Goal: Task Accomplishment & Management: Manage account settings

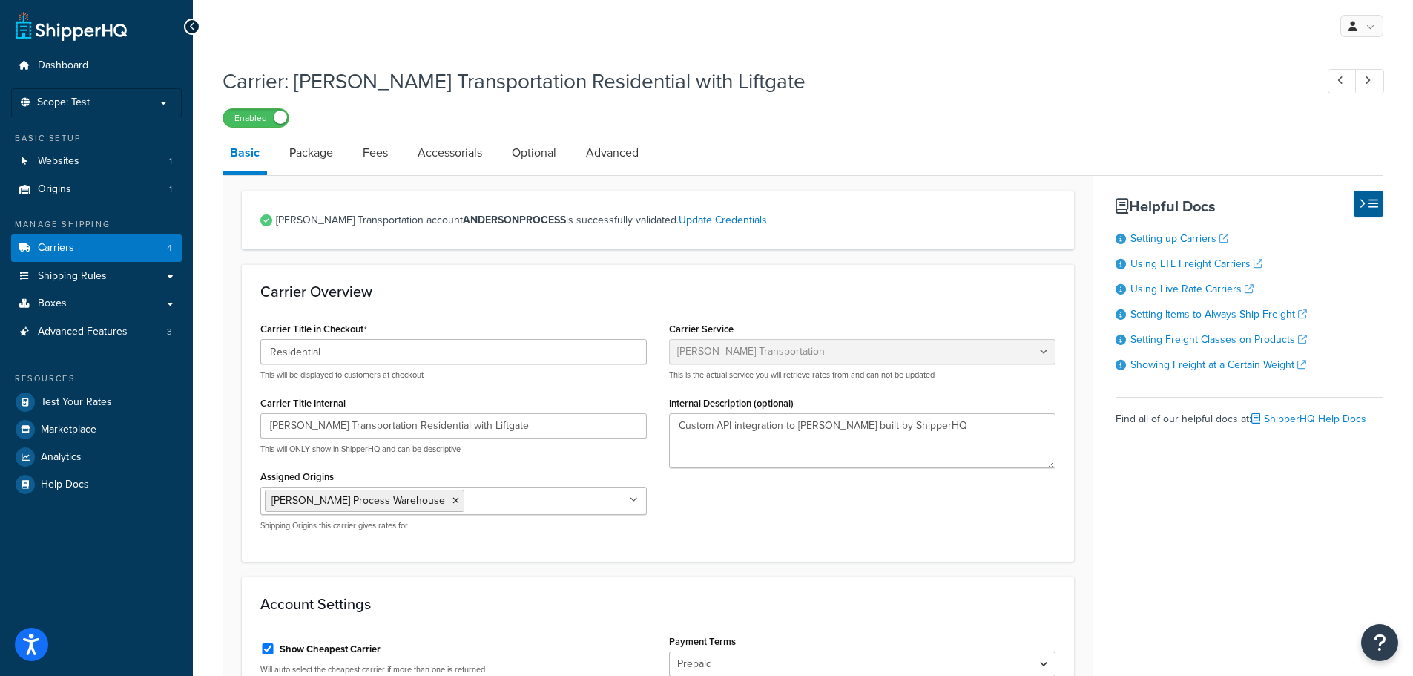
select select "evansFreight"
select select "PLT"
click at [51, 62] on span "Dashboard" at bounding box center [63, 65] width 50 height 13
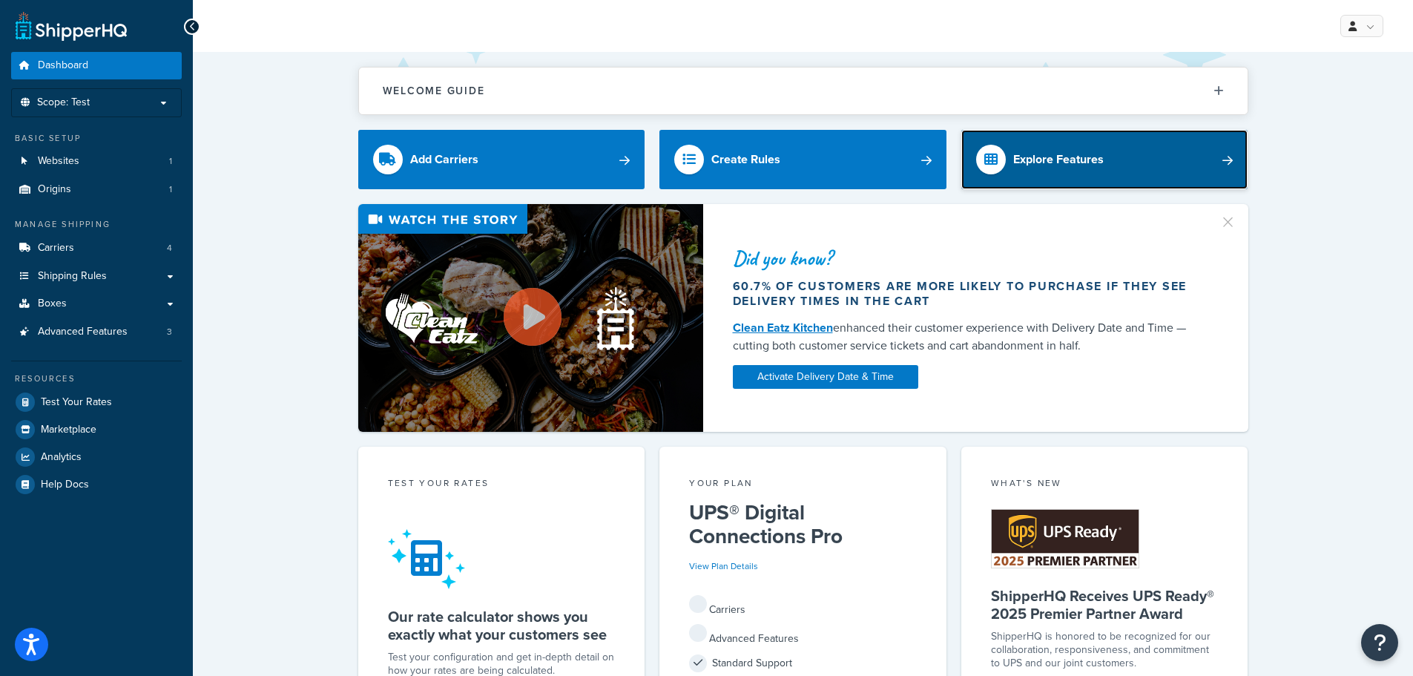
click at [1087, 150] on div "Explore Features" at bounding box center [1058, 159] width 91 height 21
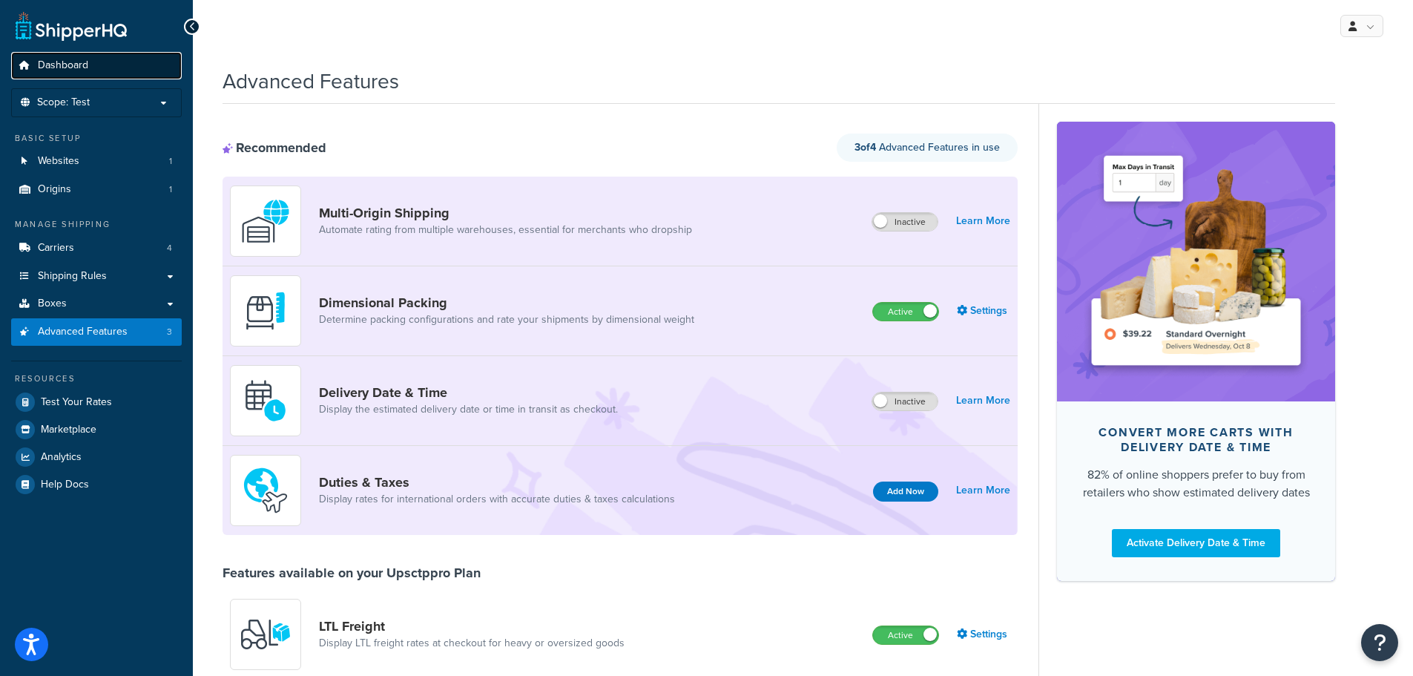
click at [65, 56] on link "Dashboard" at bounding box center [96, 65] width 171 height 27
